Goal: Task Accomplishment & Management: Use online tool/utility

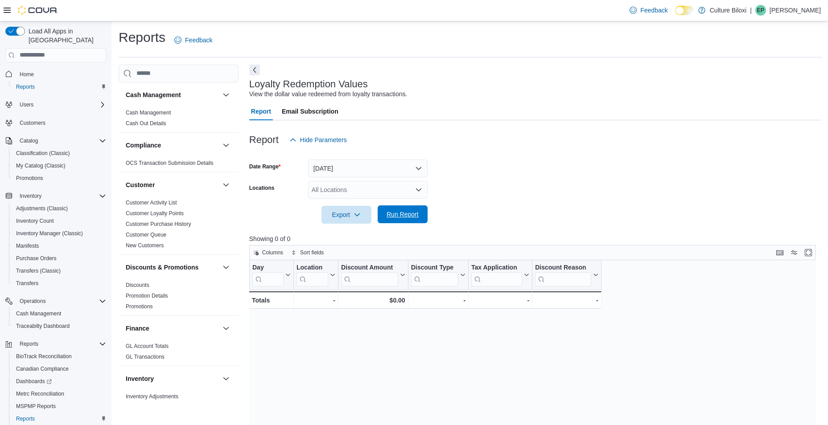
click at [403, 215] on span "Run Report" at bounding box center [403, 214] width 32 height 9
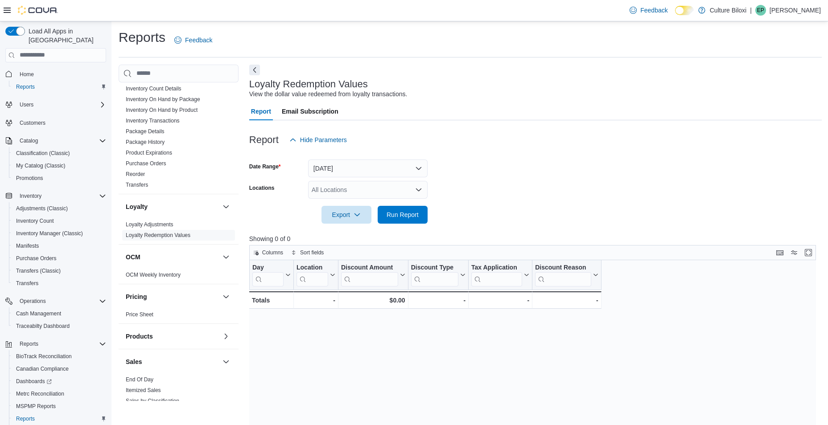
scroll to position [335, 0]
click at [150, 374] on link "End Of Day" at bounding box center [140, 374] width 28 height 6
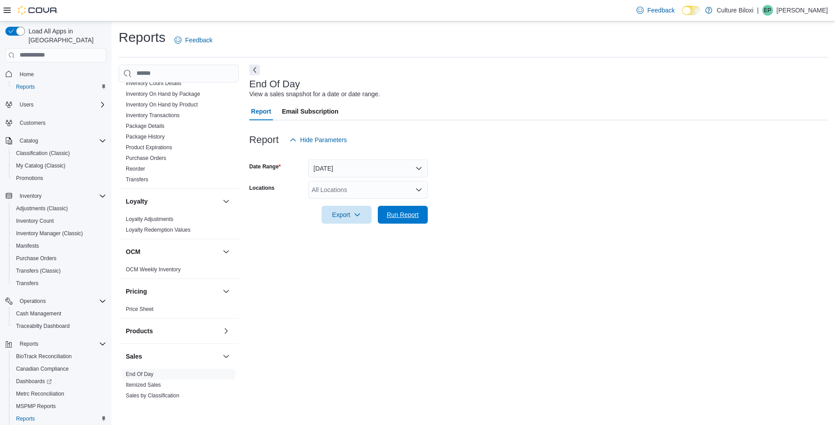
drag, startPoint x: 403, startPoint y: 209, endPoint x: 417, endPoint y: 229, distance: 24.9
click at [403, 210] on span "Run Report" at bounding box center [402, 215] width 39 height 18
